Goal: Task Accomplishment & Management: Manage account settings

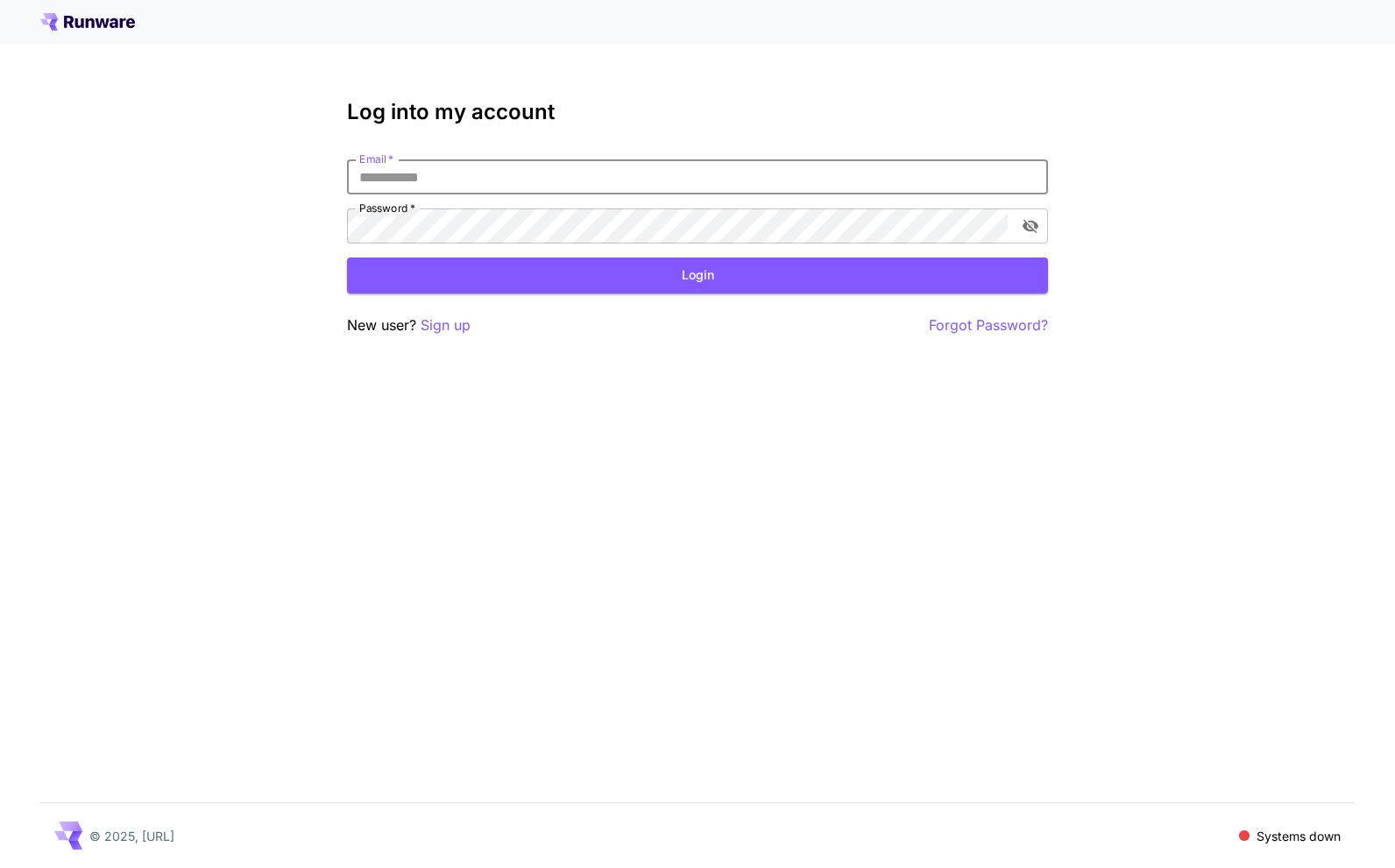
type input "**********"
click button "Login" at bounding box center [697, 276] width 701 height 36
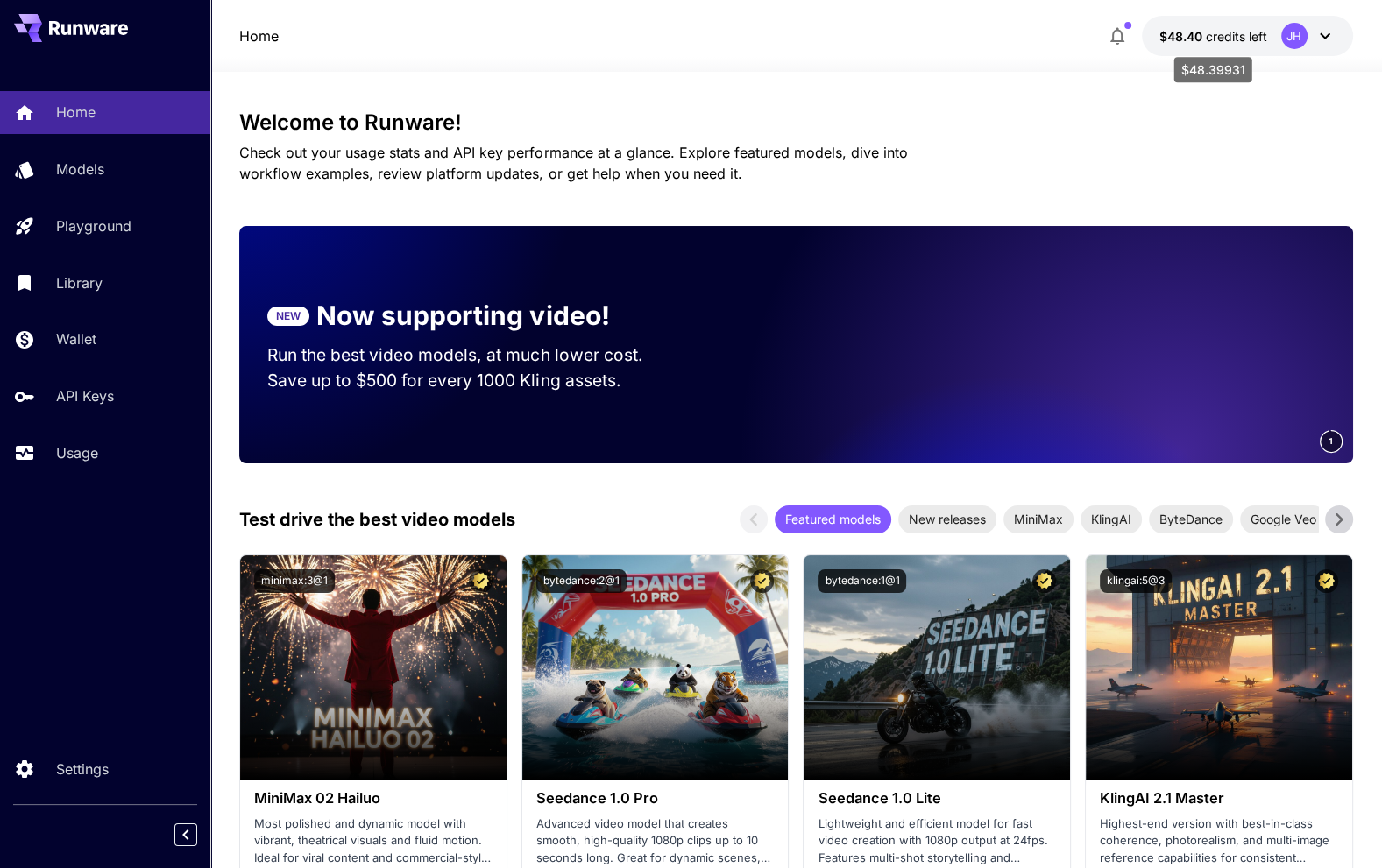
click at [1211, 39] on span "credits left" at bounding box center [1236, 37] width 61 height 15
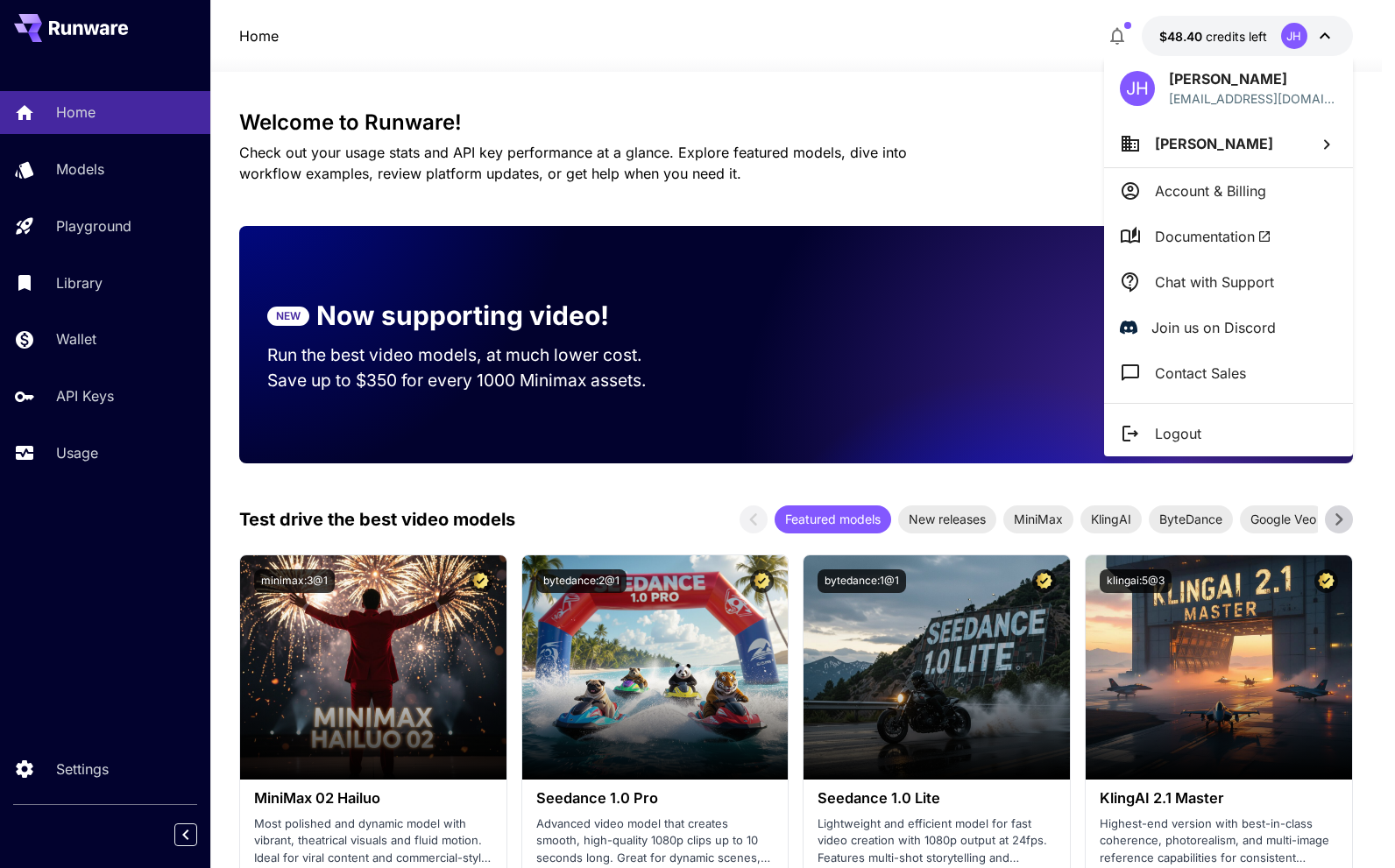
click at [57, 520] on div at bounding box center [697, 434] width 1395 height 868
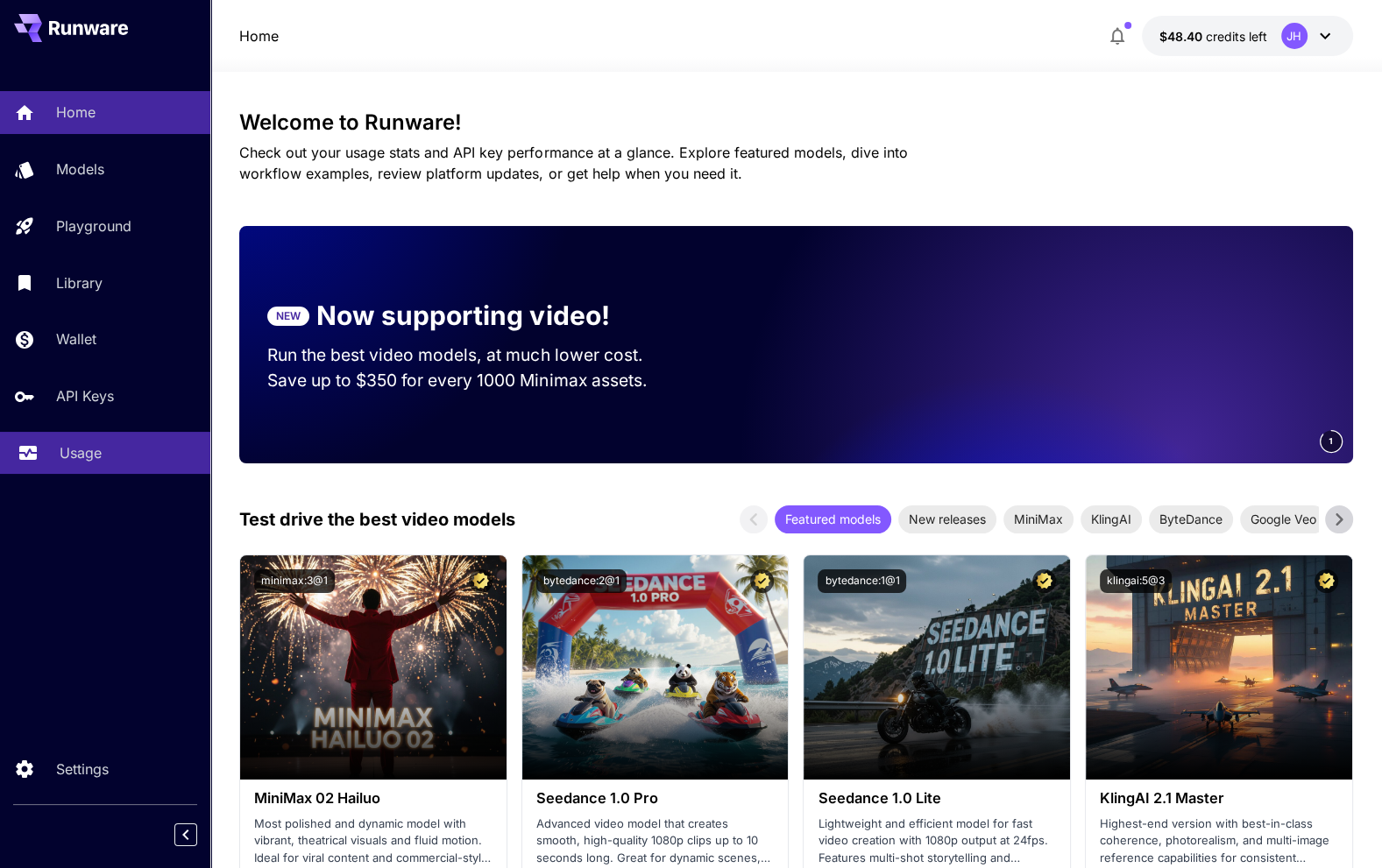
click at [81, 474] on link "Usage" at bounding box center [105, 453] width 211 height 43
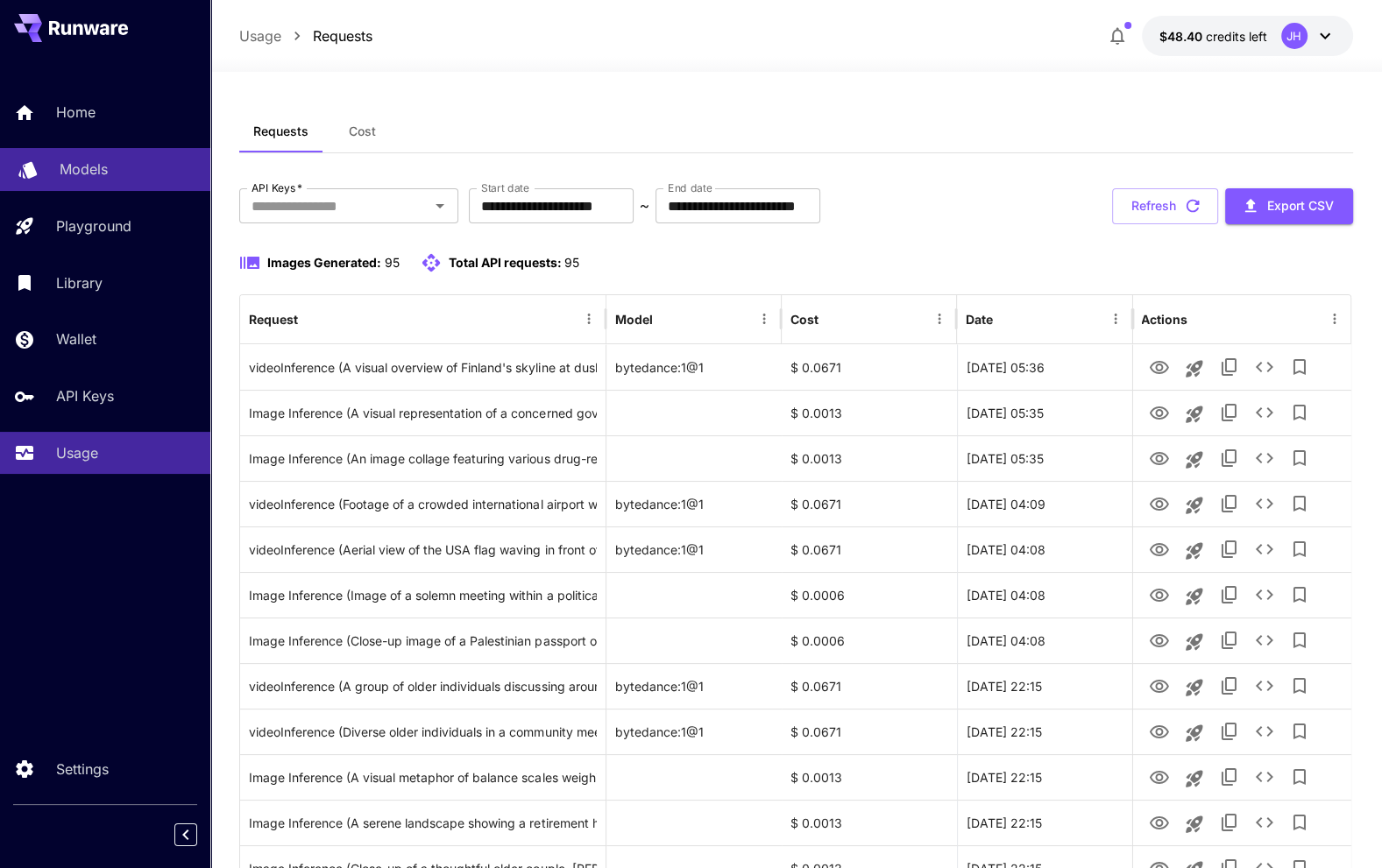
click at [71, 170] on p "Models" at bounding box center [83, 169] width 48 height 21
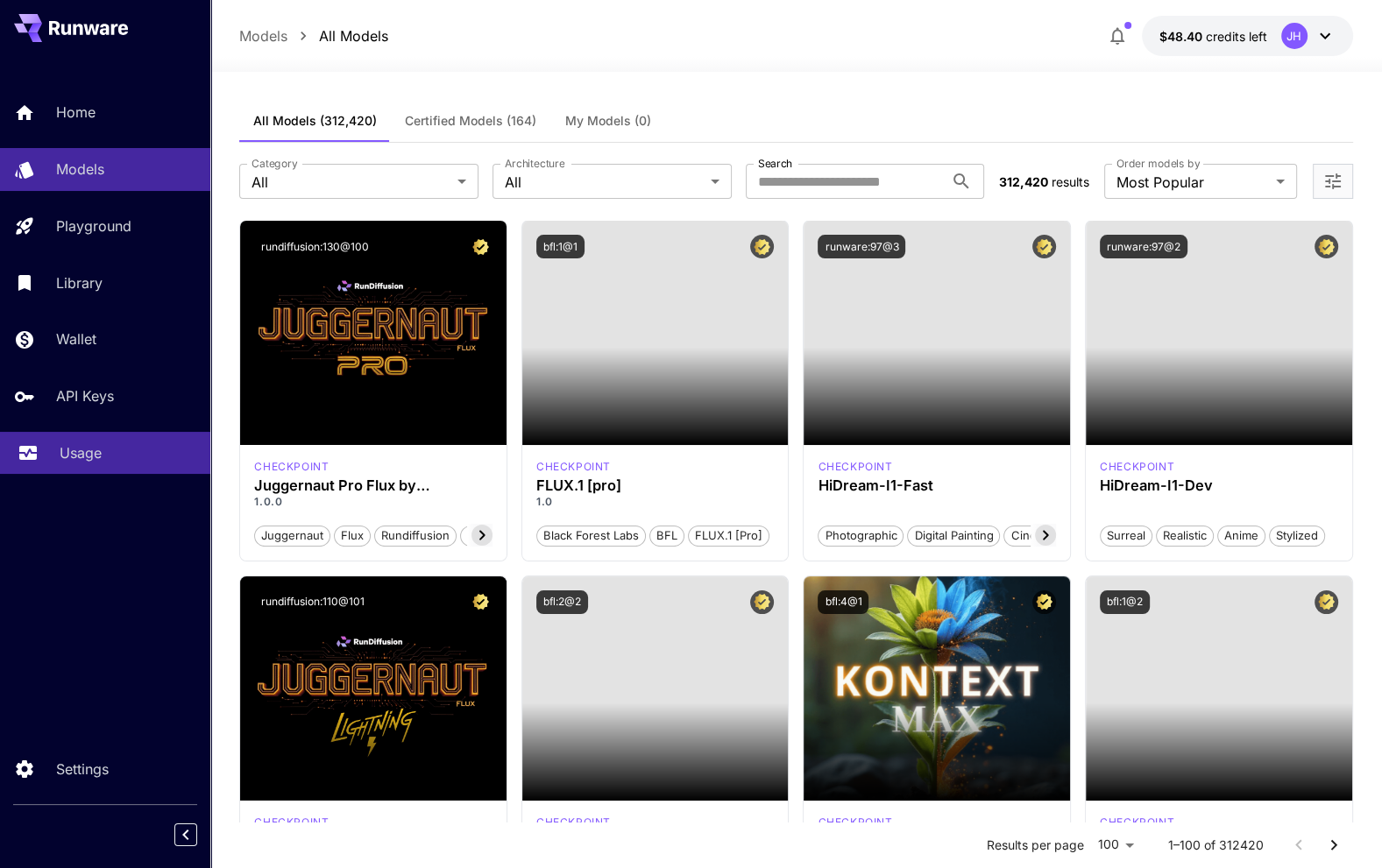
click at [73, 453] on p "Usage" at bounding box center [80, 453] width 42 height 21
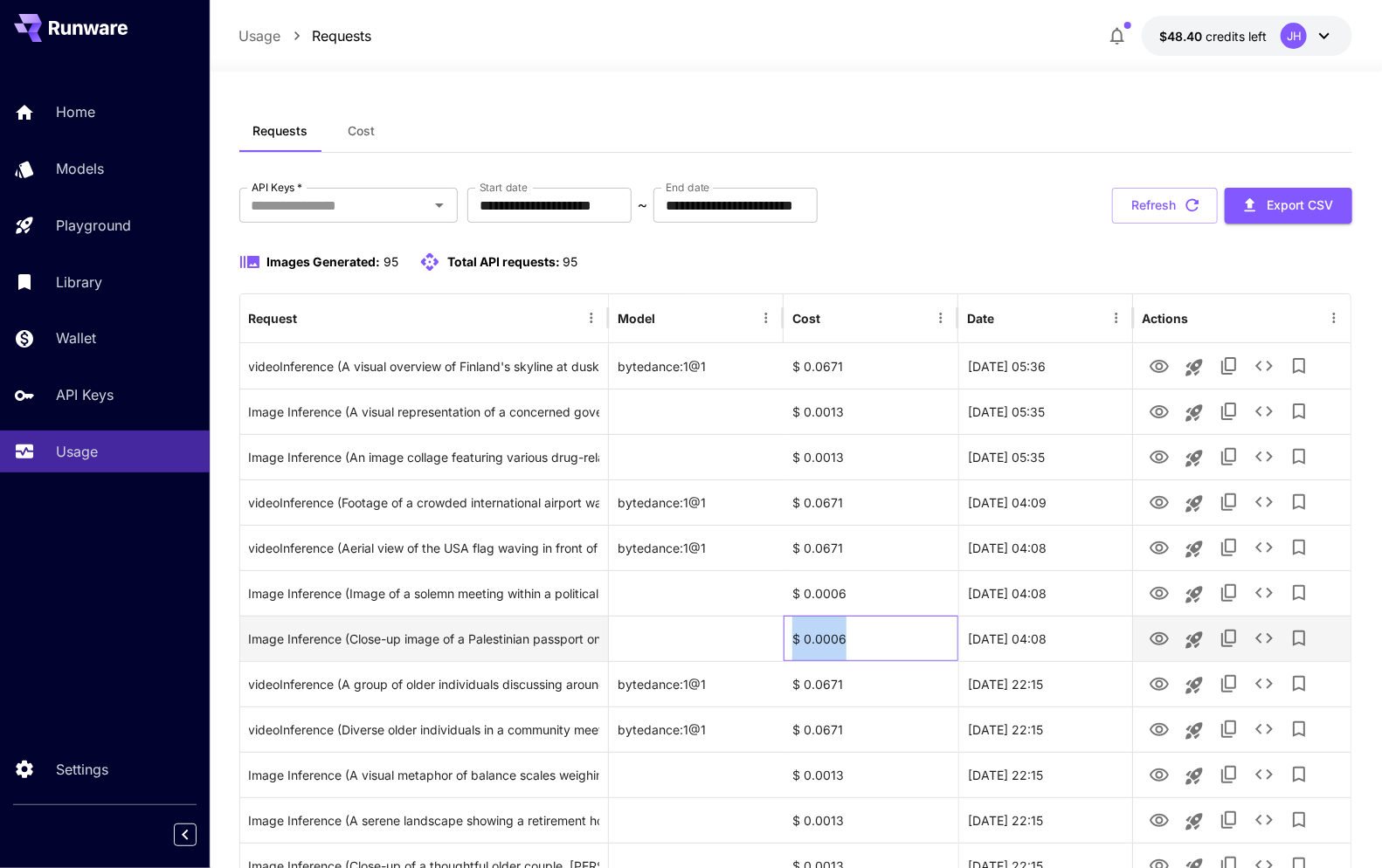
drag, startPoint x: 852, startPoint y: 636, endPoint x: 792, endPoint y: 638, distance: 60.0
click at [792, 638] on div "$ 0.0006" at bounding box center [871, 638] width 174 height 45
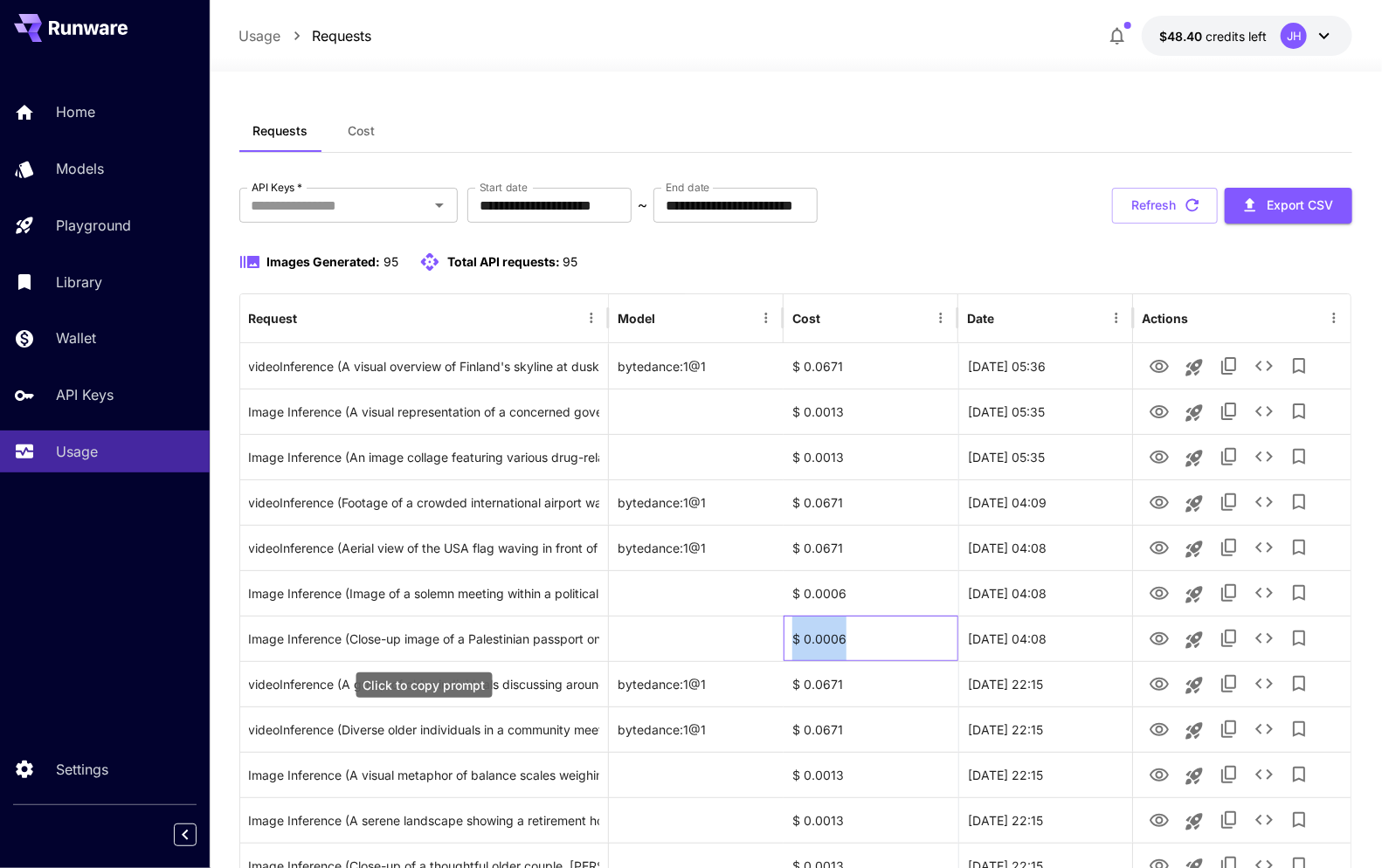
copy div "$ 0.0006"
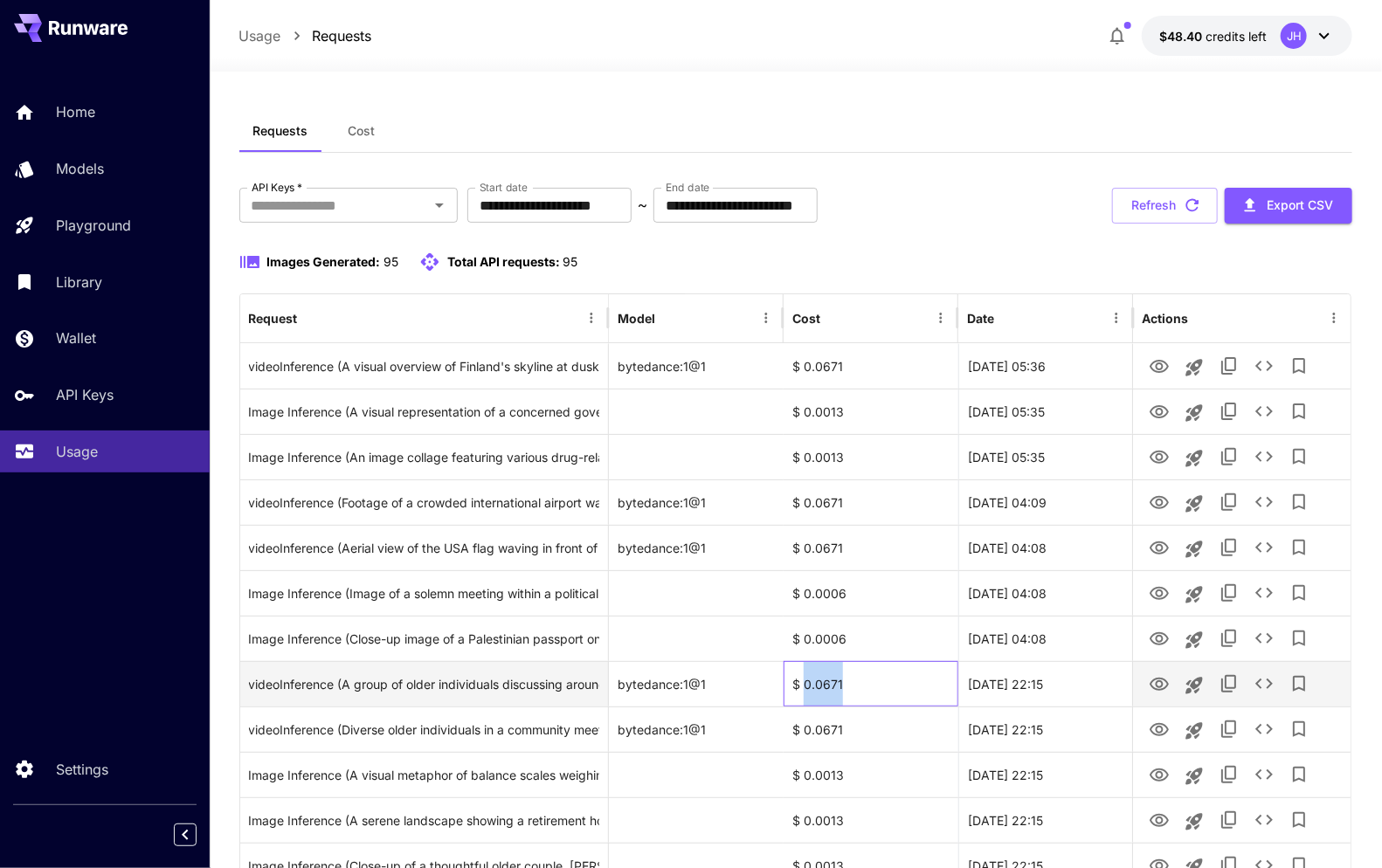
drag, startPoint x: 829, startPoint y: 685, endPoint x: 804, endPoint y: 687, distance: 25.1
click at [804, 687] on div "$ 0.0671" at bounding box center [871, 683] width 174 height 45
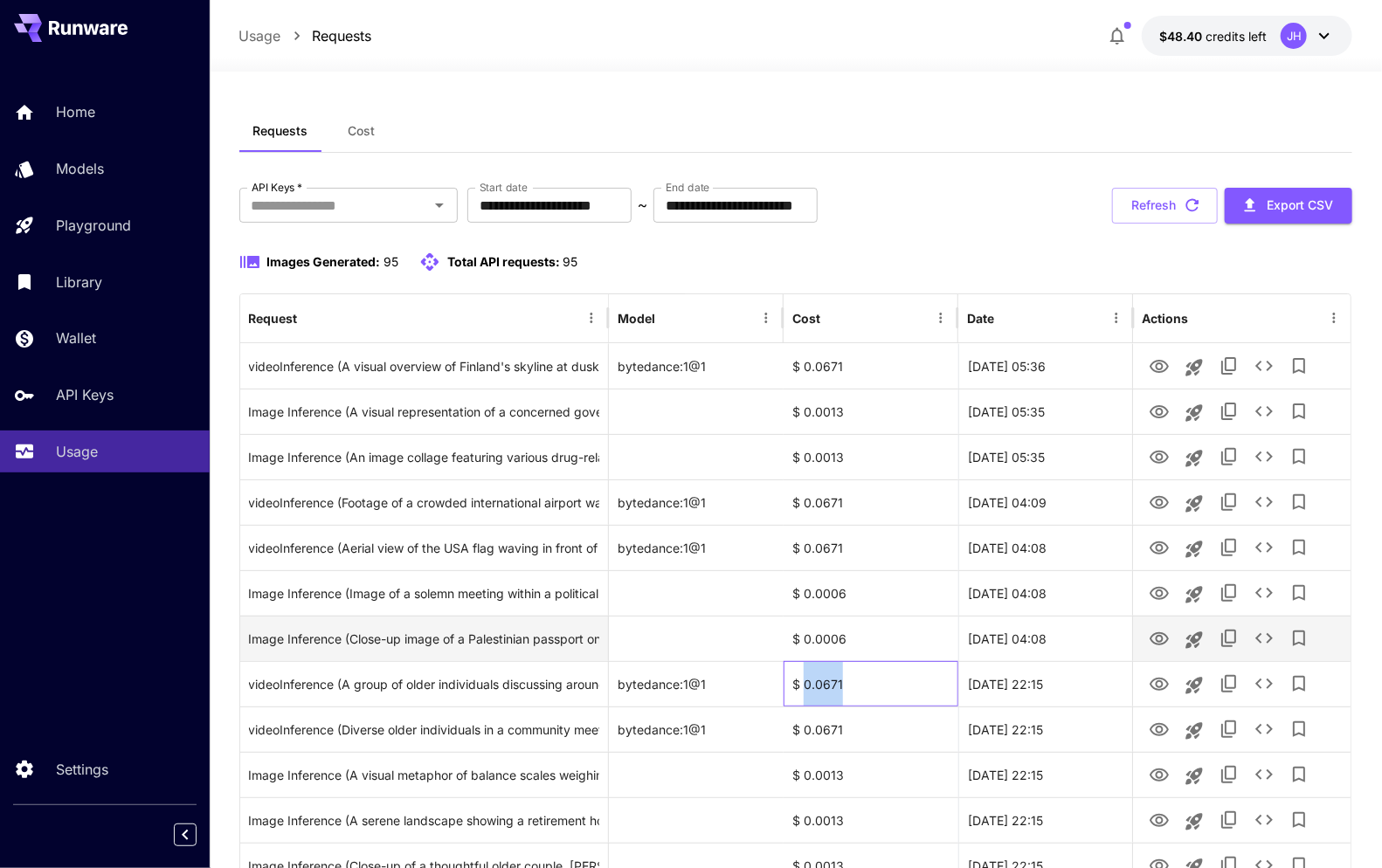
copy div "0.0671"
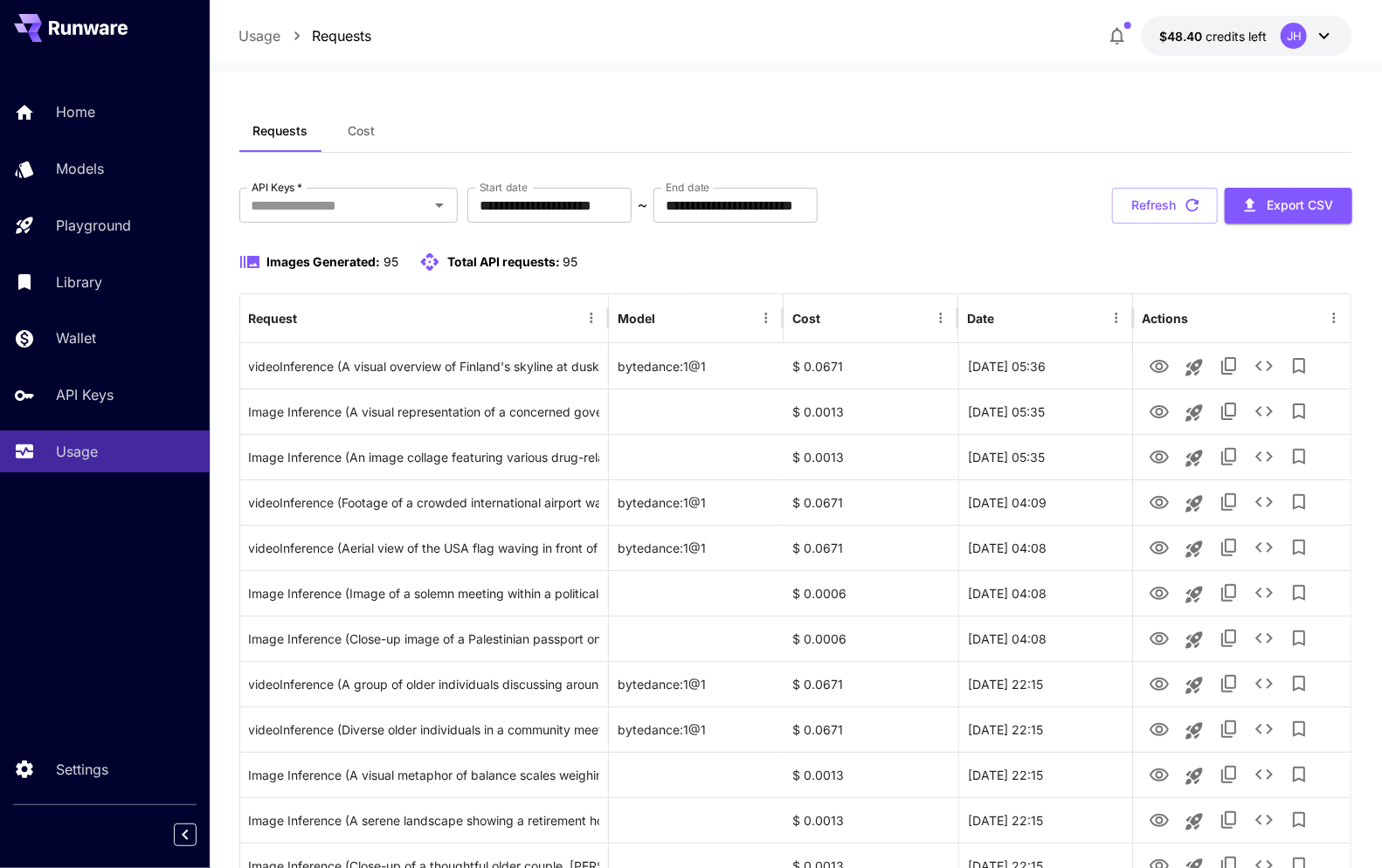
click at [947, 67] on div at bounding box center [796, 61] width 1172 height 21
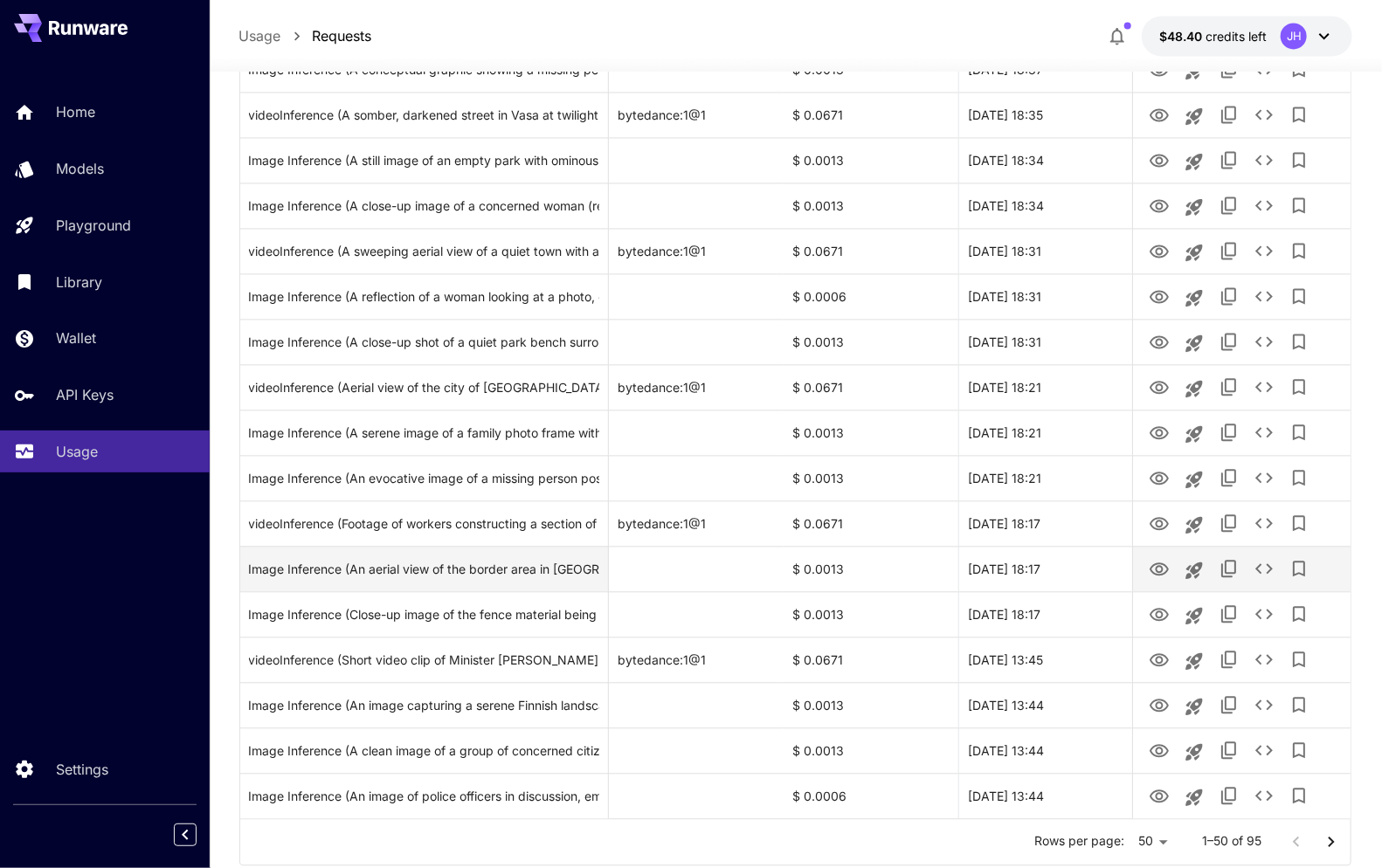
scroll to position [1844, 0]
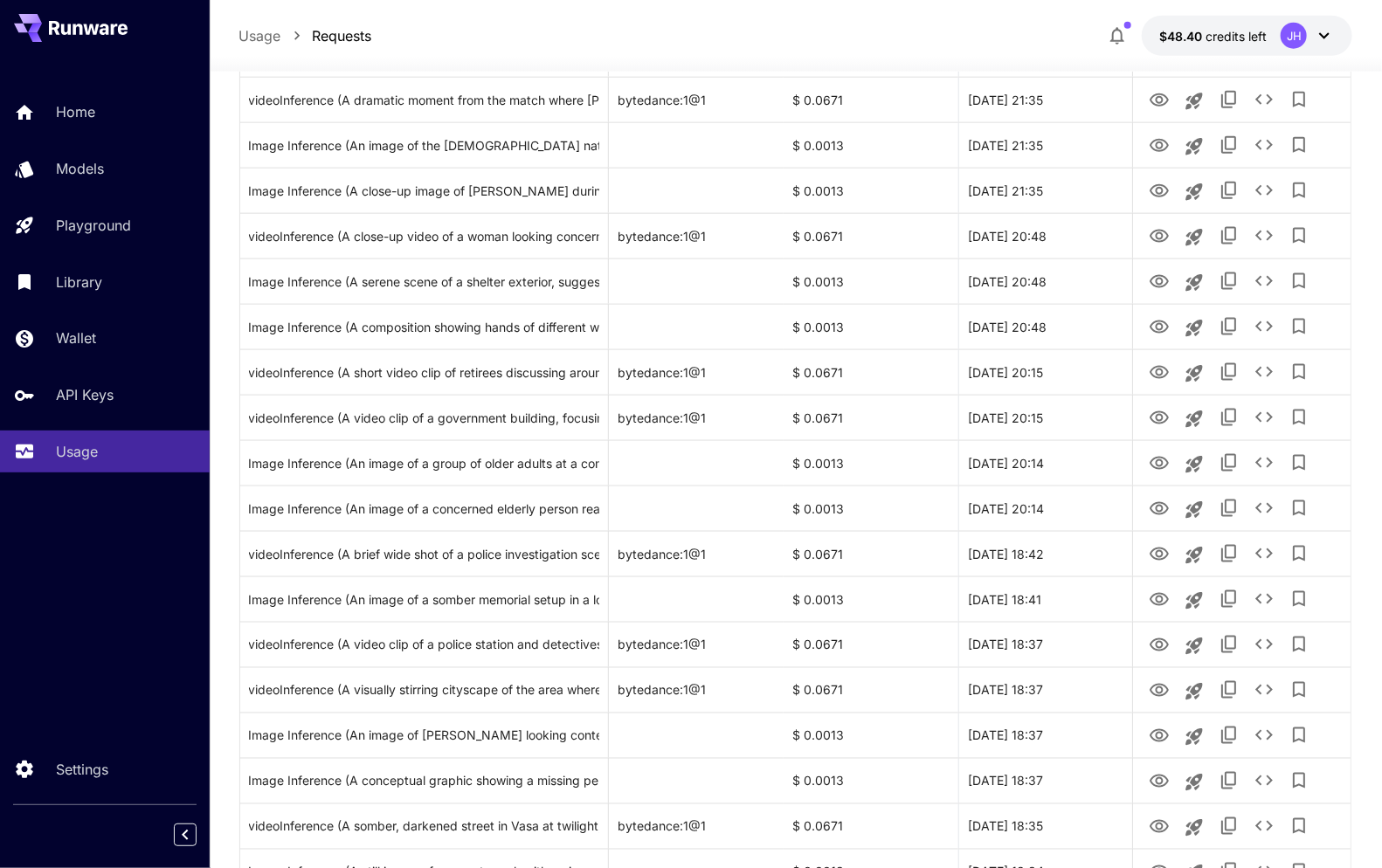
scroll to position [0, 0]
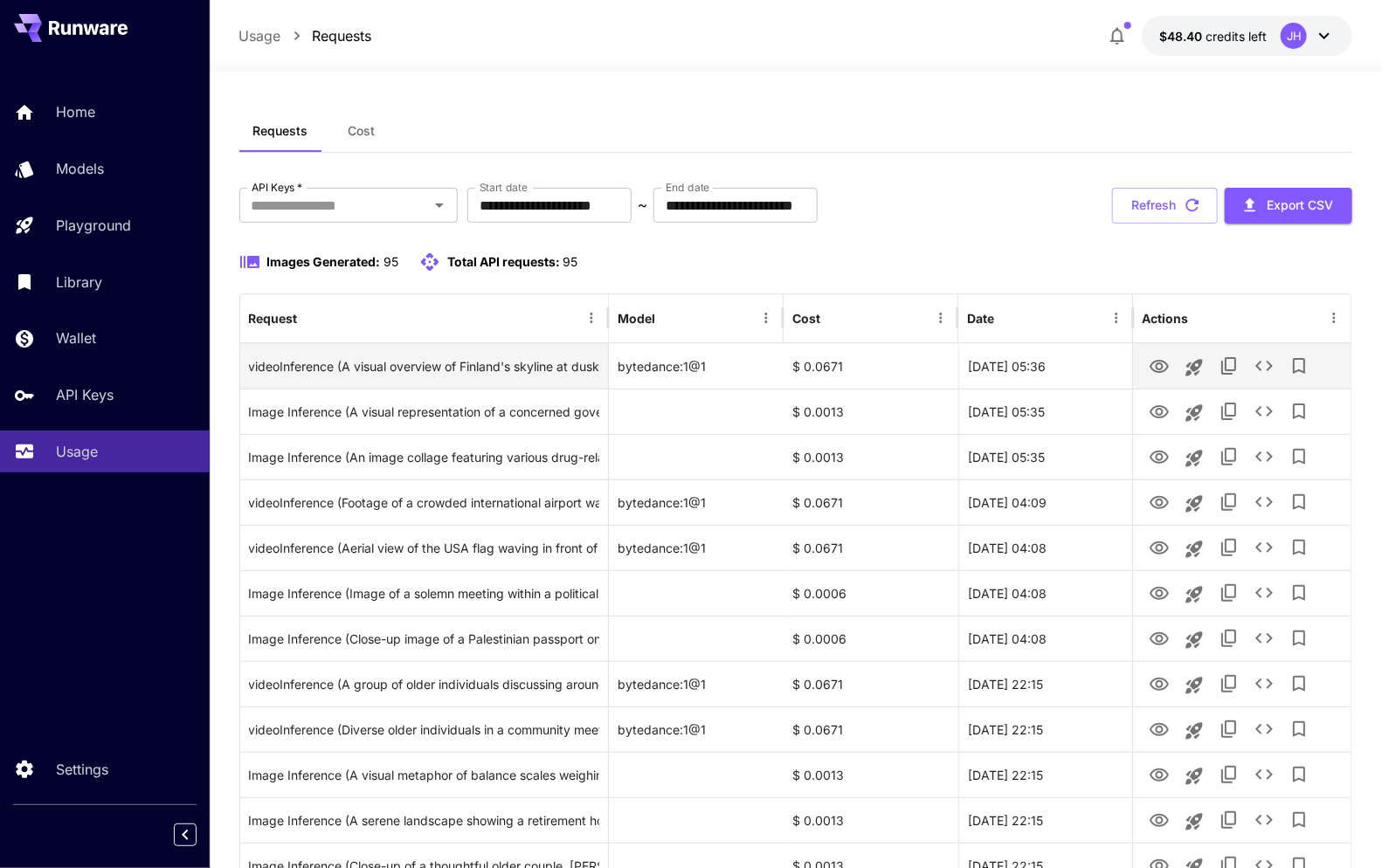
drag, startPoint x: 814, startPoint y: 824, endPoint x: 772, endPoint y: 351, distance: 474.9
